Goal: Task Accomplishment & Management: Manage account settings

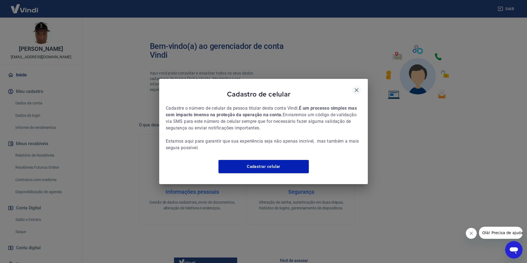
click at [358, 89] on icon "button" at bounding box center [356, 90] width 7 height 7
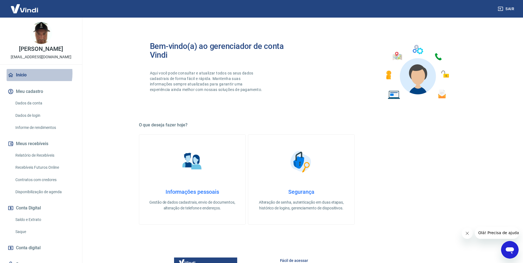
click at [27, 73] on link "Início" at bounding box center [41, 75] width 69 height 12
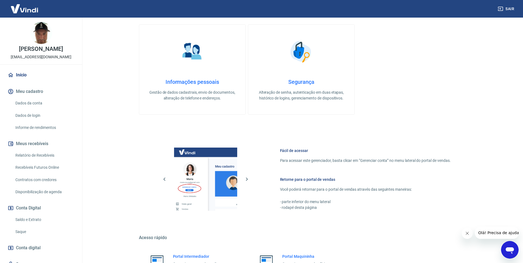
scroll to position [165, 0]
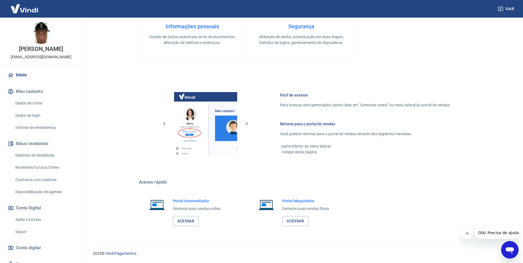
click at [28, 236] on link "Saque" at bounding box center [44, 231] width 62 height 11
